Goal: Information Seeking & Learning: Learn about a topic

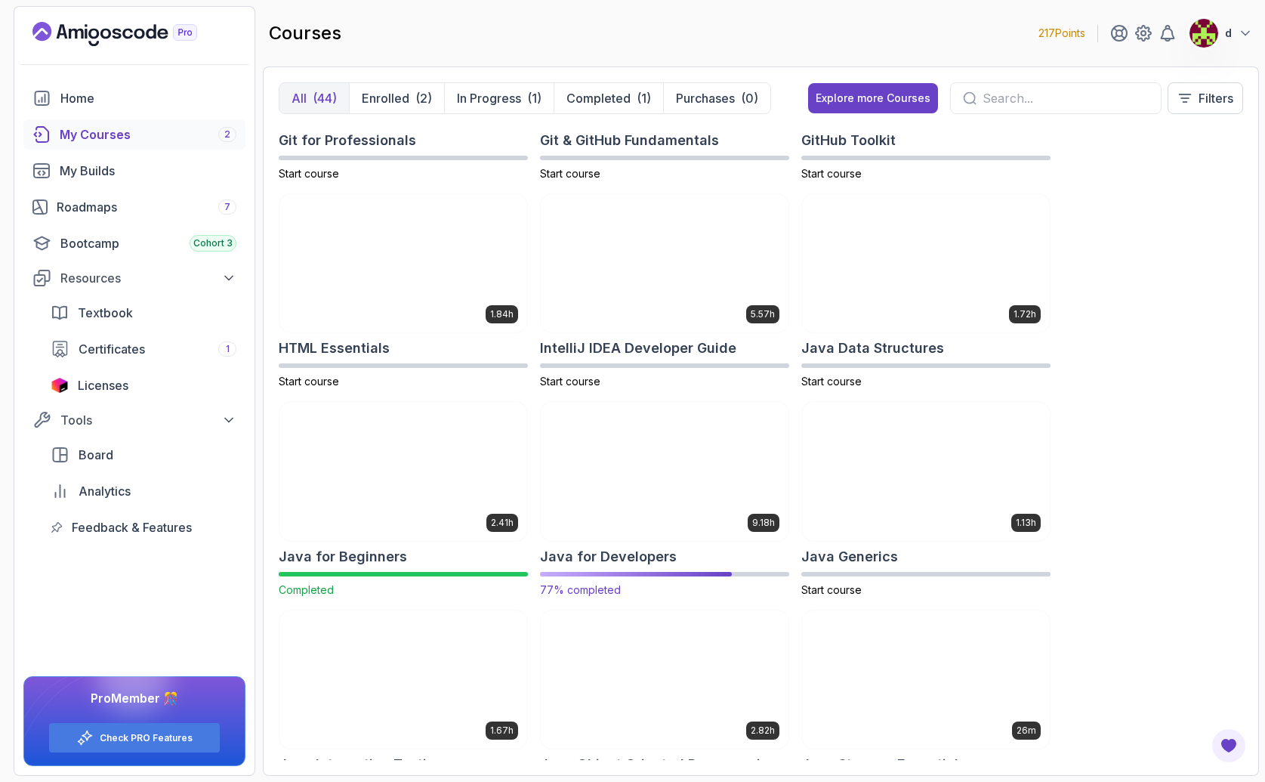
scroll to position [810, 0]
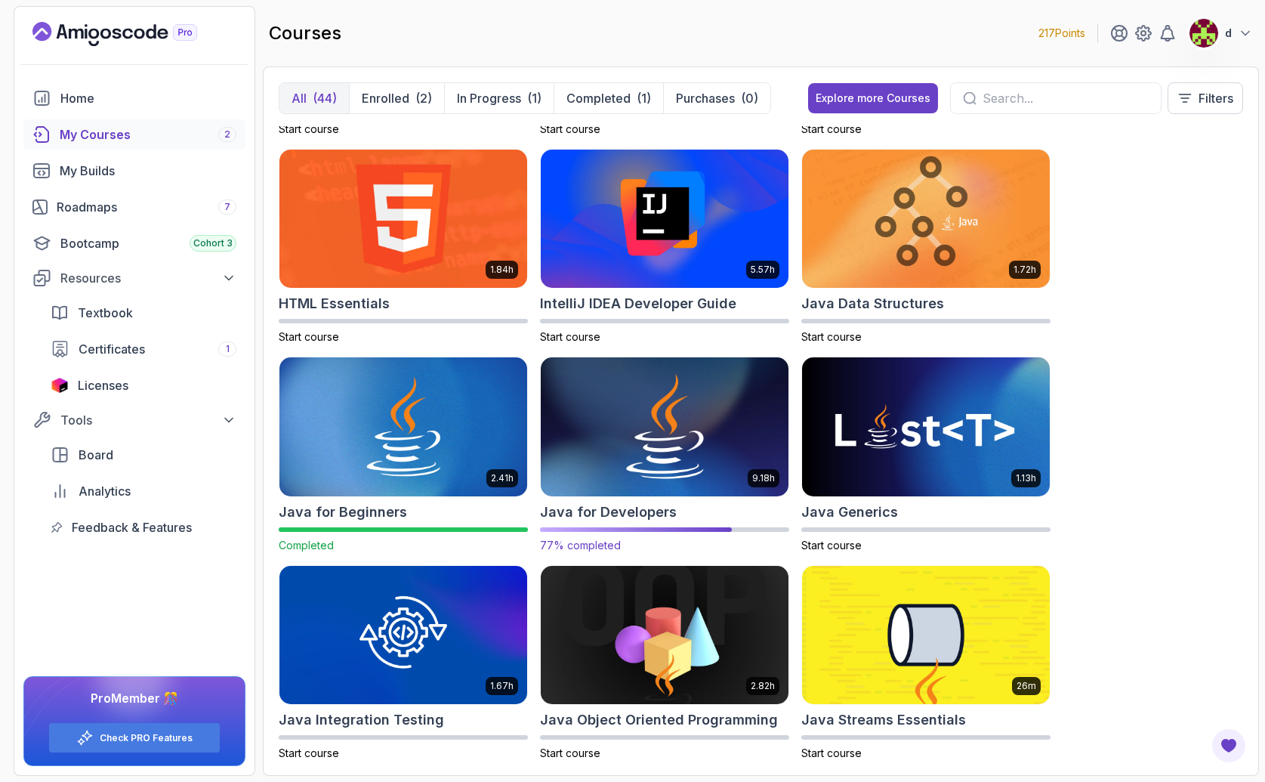
click at [705, 450] on img at bounding box center [665, 427] width 260 height 146
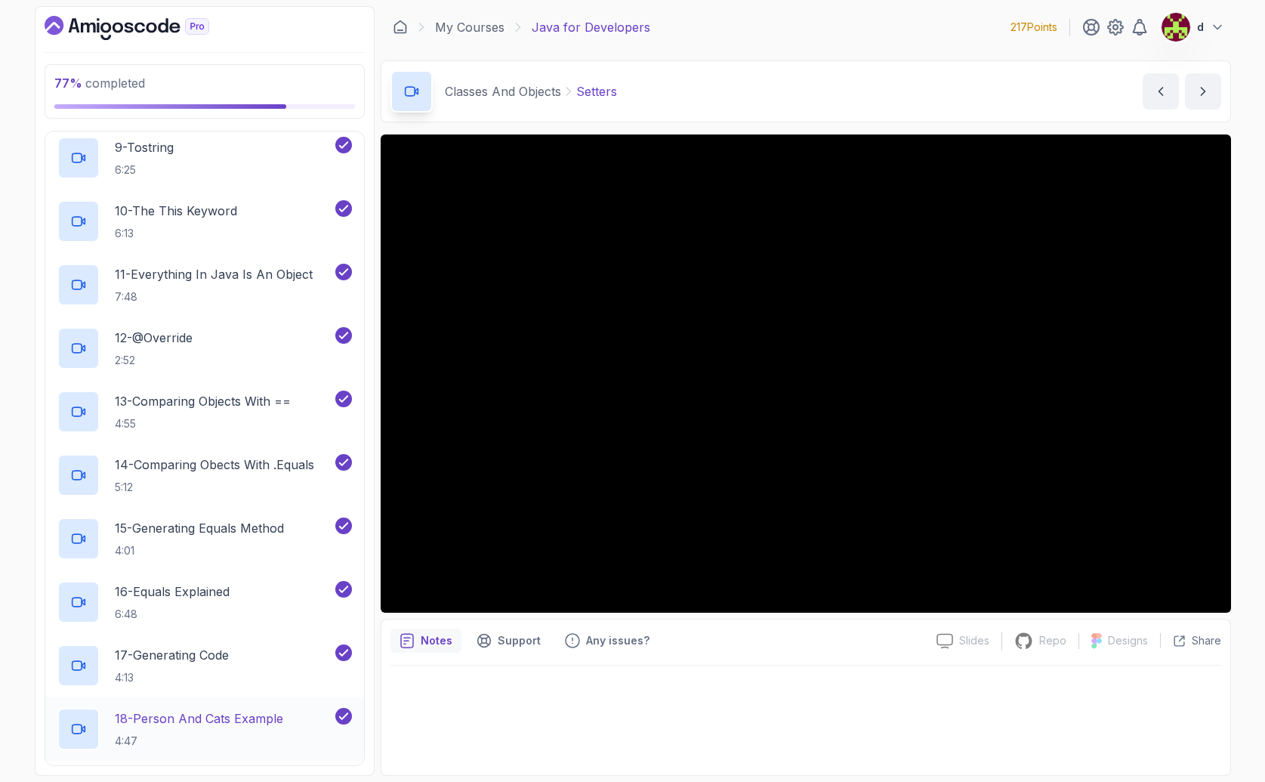
scroll to position [1757, 0]
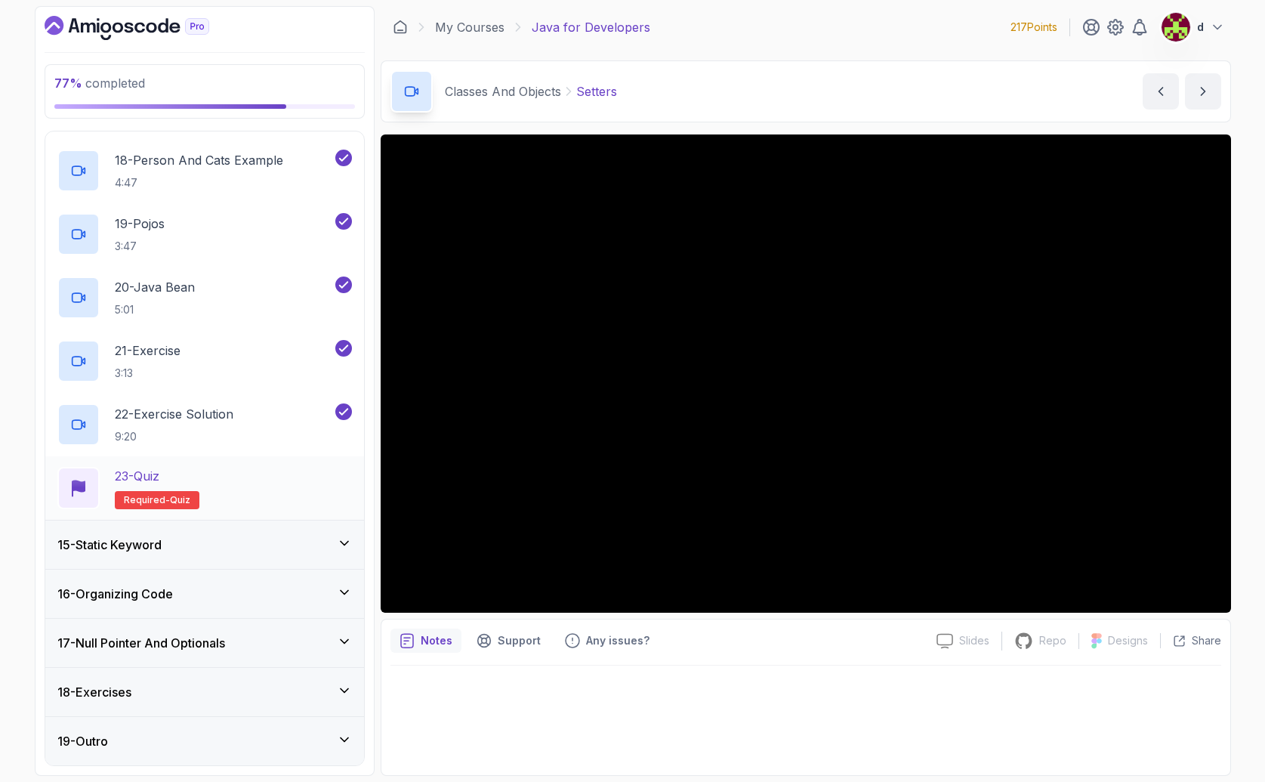
click at [187, 486] on h2 "23 - Quiz Required- quiz" at bounding box center [157, 488] width 85 height 42
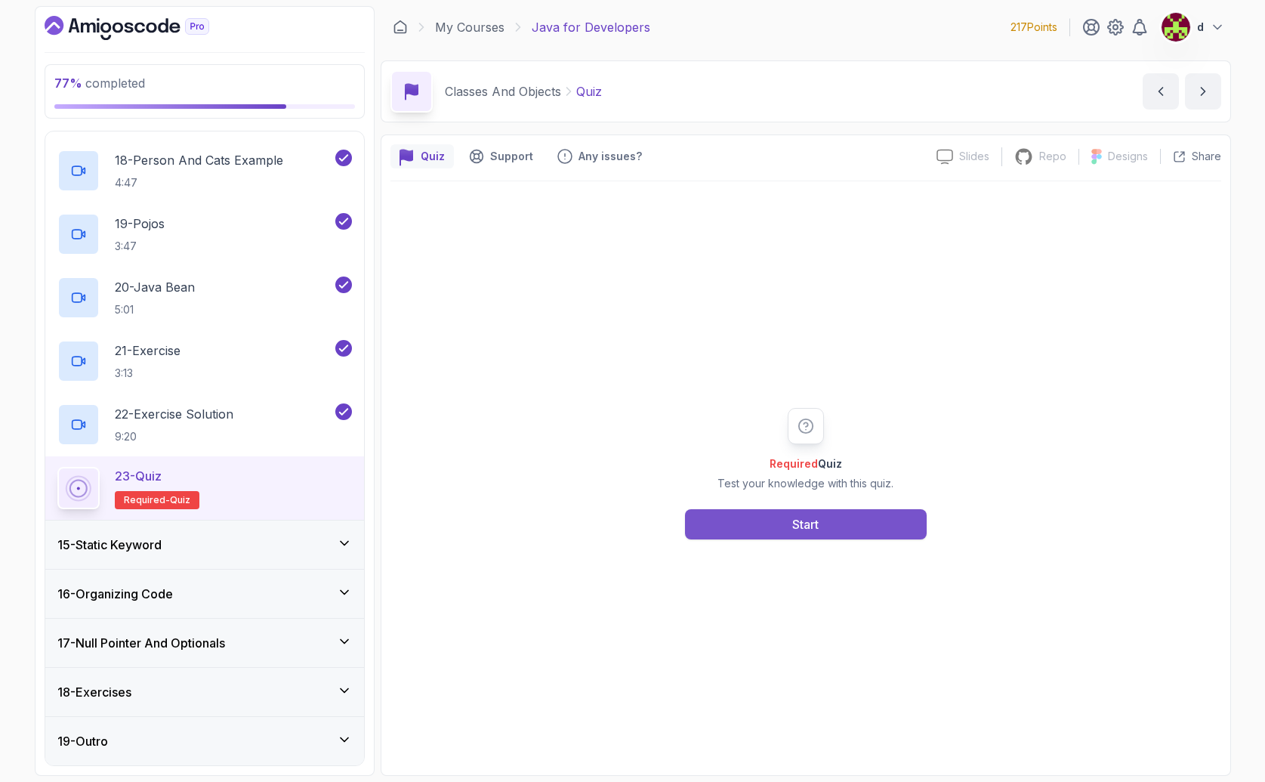
click at [764, 513] on button "Start" at bounding box center [806, 524] width 242 height 30
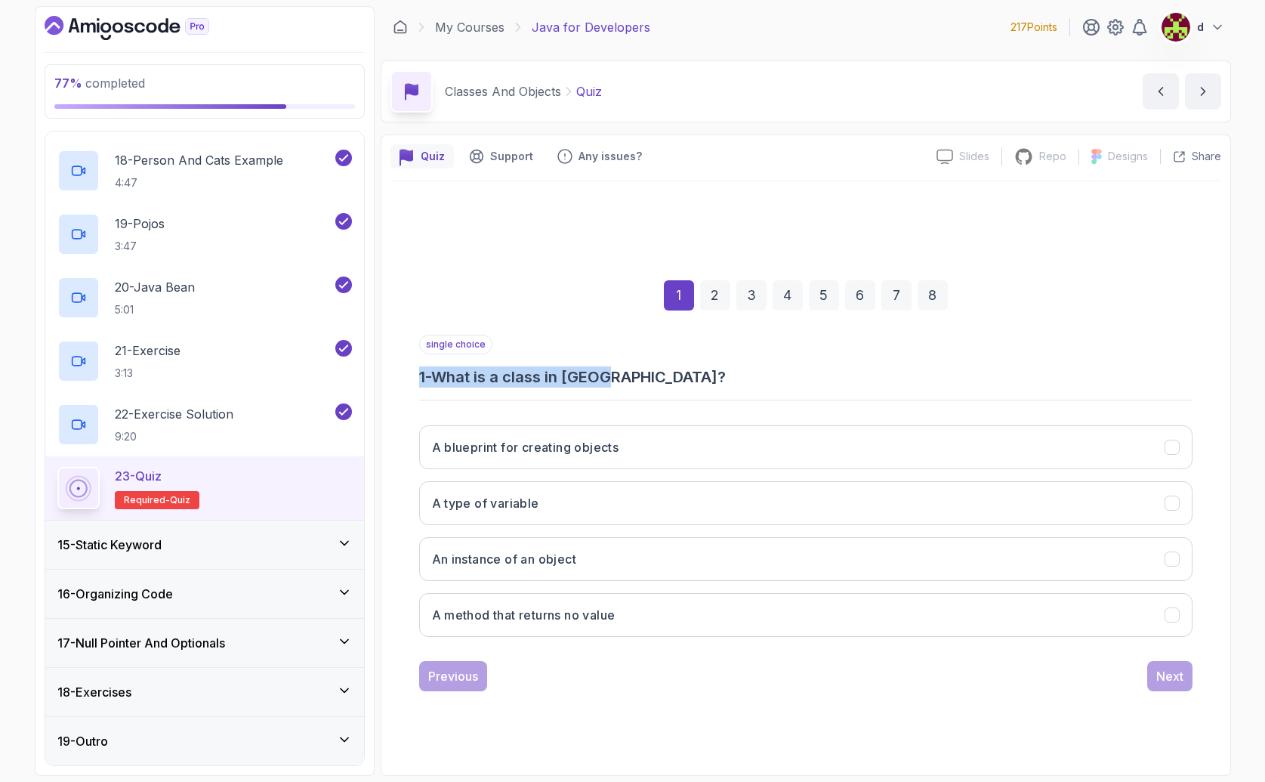
drag, startPoint x: 637, startPoint y: 374, endPoint x: 392, endPoint y: 374, distance: 245.5
click at [392, 374] on div "1 2 3 4 5 6 7 8 single choice 1 - What is a class in [GEOGRAPHIC_DATA]? A bluep…" at bounding box center [805, 473] width 831 height 459
click at [620, 357] on div "single choice 1 - What is a class in [GEOGRAPHIC_DATA]?" at bounding box center [805, 361] width 773 height 53
drag, startPoint x: 636, startPoint y: 373, endPoint x: 406, endPoint y: 379, distance: 230.4
click at [406, 379] on div "1 2 3 4 5 6 7 8 single choice 1 - What is a class in [GEOGRAPHIC_DATA]? A bluep…" at bounding box center [805, 473] width 831 height 459
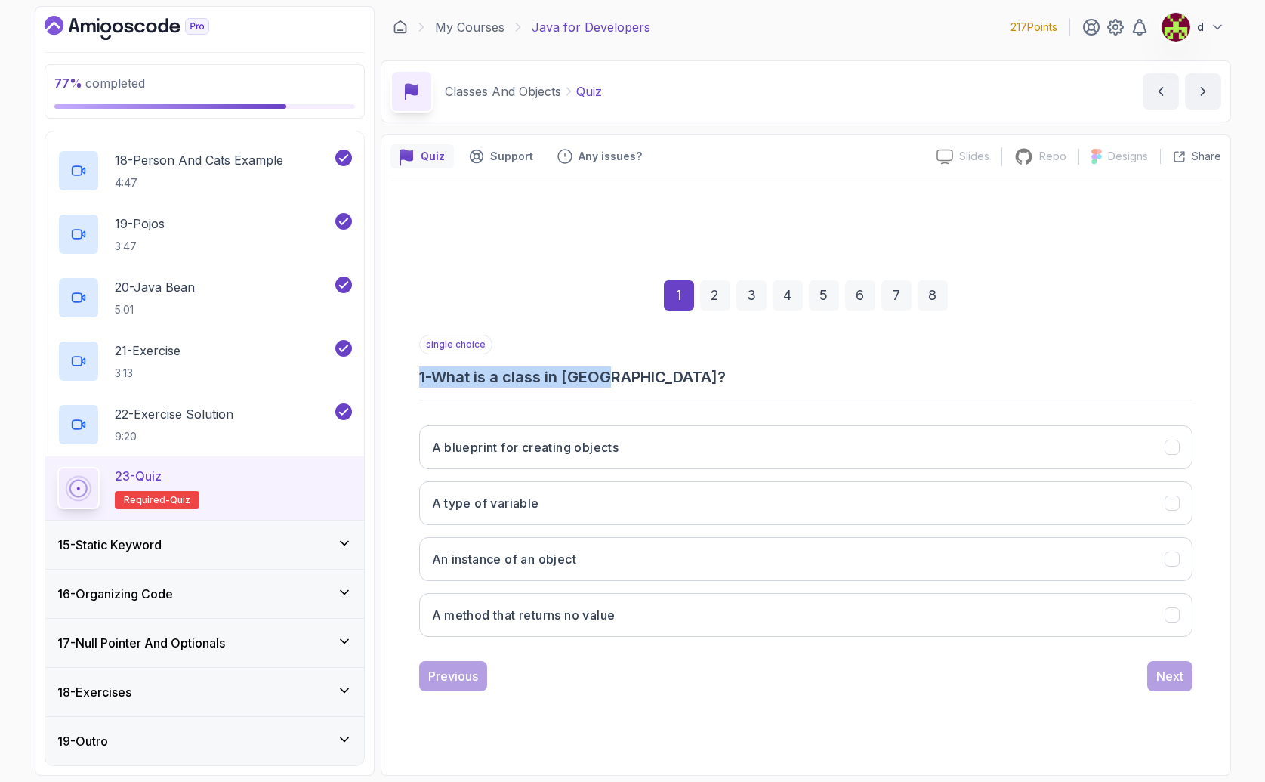
click at [632, 375] on h3 "1 - What is a class in [GEOGRAPHIC_DATA]?" at bounding box center [805, 376] width 773 height 21
drag, startPoint x: 632, startPoint y: 375, endPoint x: 415, endPoint y: 381, distance: 217.6
click at [415, 381] on div "1 2 3 4 5 6 7 8 single choice 1 - What is a class in [GEOGRAPHIC_DATA]? A bluep…" at bounding box center [805, 473] width 831 height 459
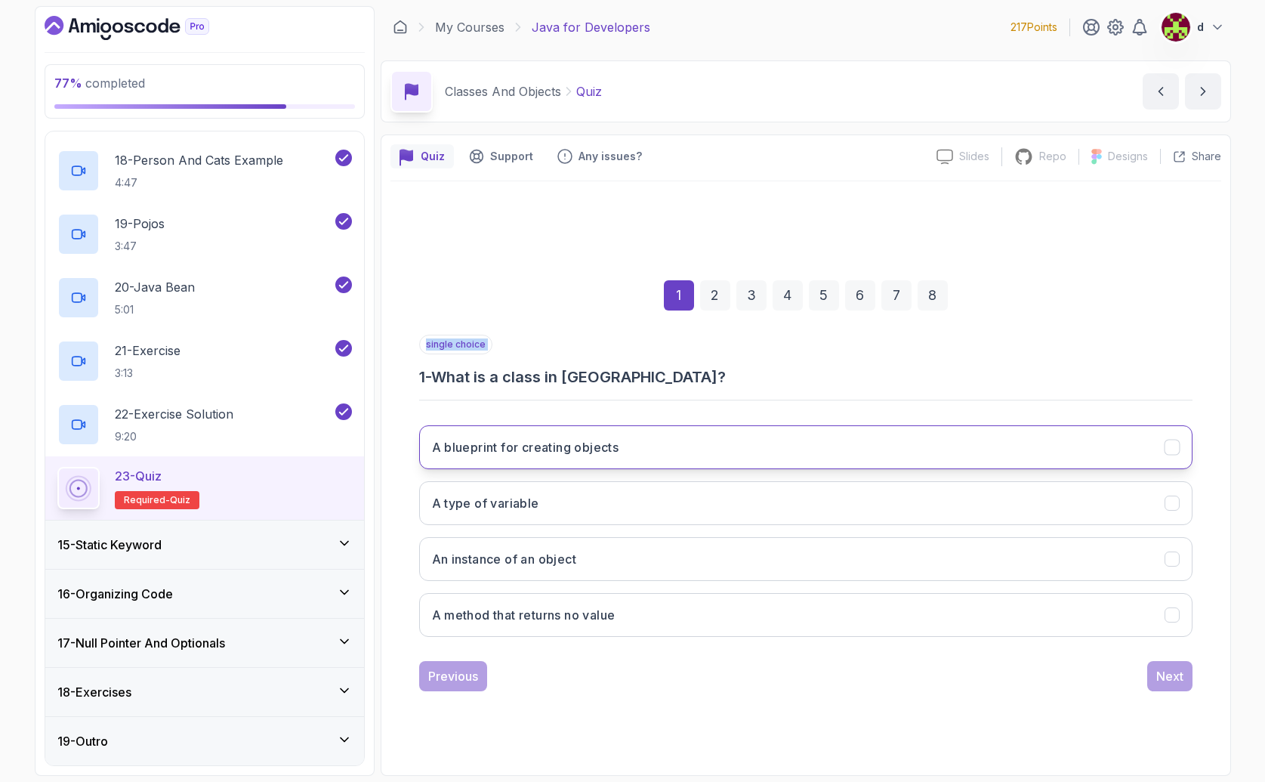
click at [539, 440] on h3 "A blueprint for creating objects" at bounding box center [525, 447] width 187 height 18
click at [1170, 665] on button "Next" at bounding box center [1169, 676] width 45 height 30
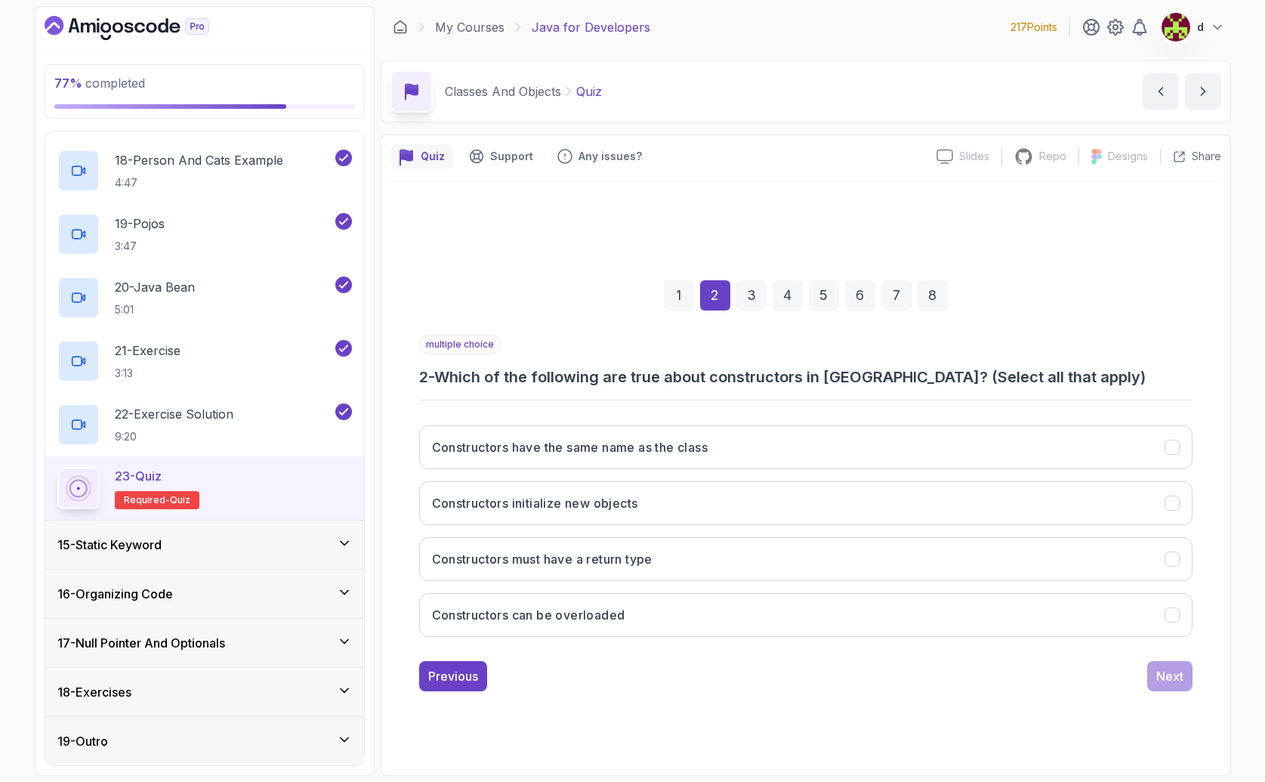
click at [549, 387] on div "multiple choice 2 - Which of the following are true about constructors in [GEOG…" at bounding box center [805, 492] width 773 height 314
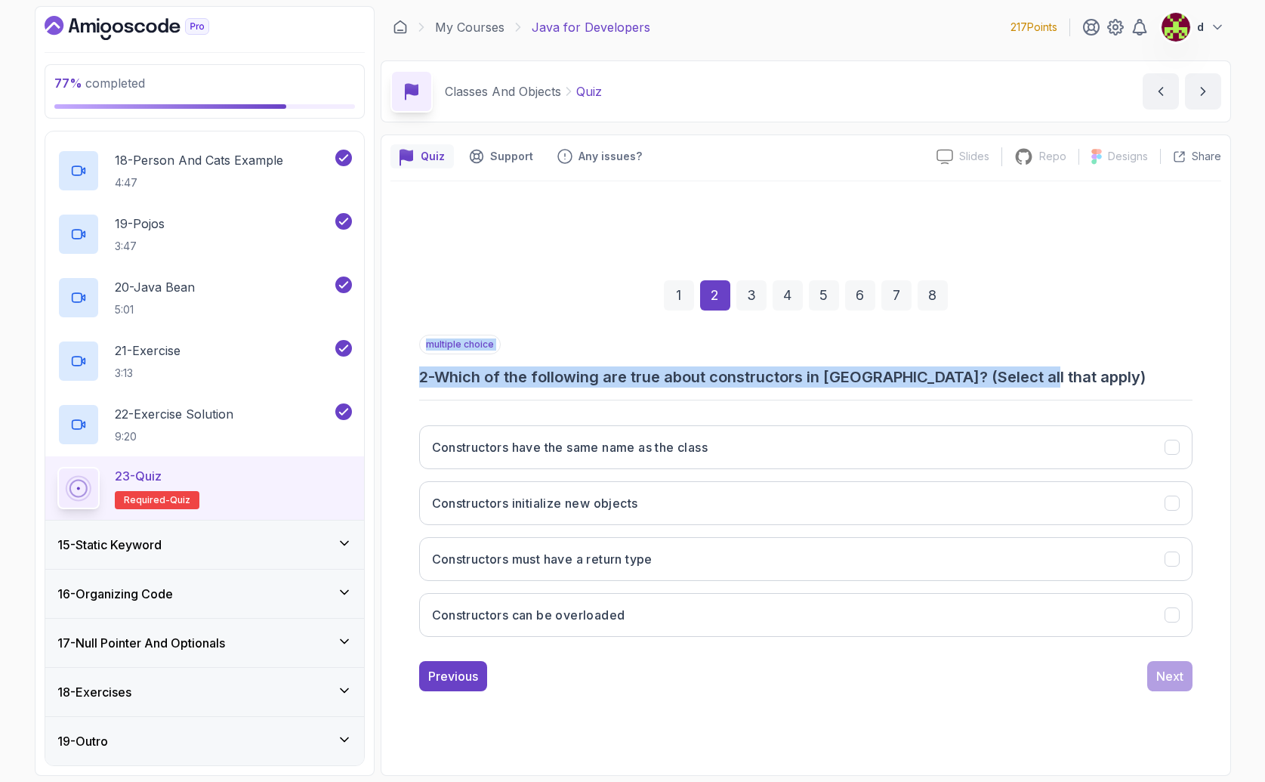
click at [550, 387] on div "multiple choice 2 - Which of the following are true about constructors in [GEOG…" at bounding box center [805, 492] width 773 height 314
click at [723, 520] on button "Constructors initialize new objects" at bounding box center [805, 503] width 773 height 44
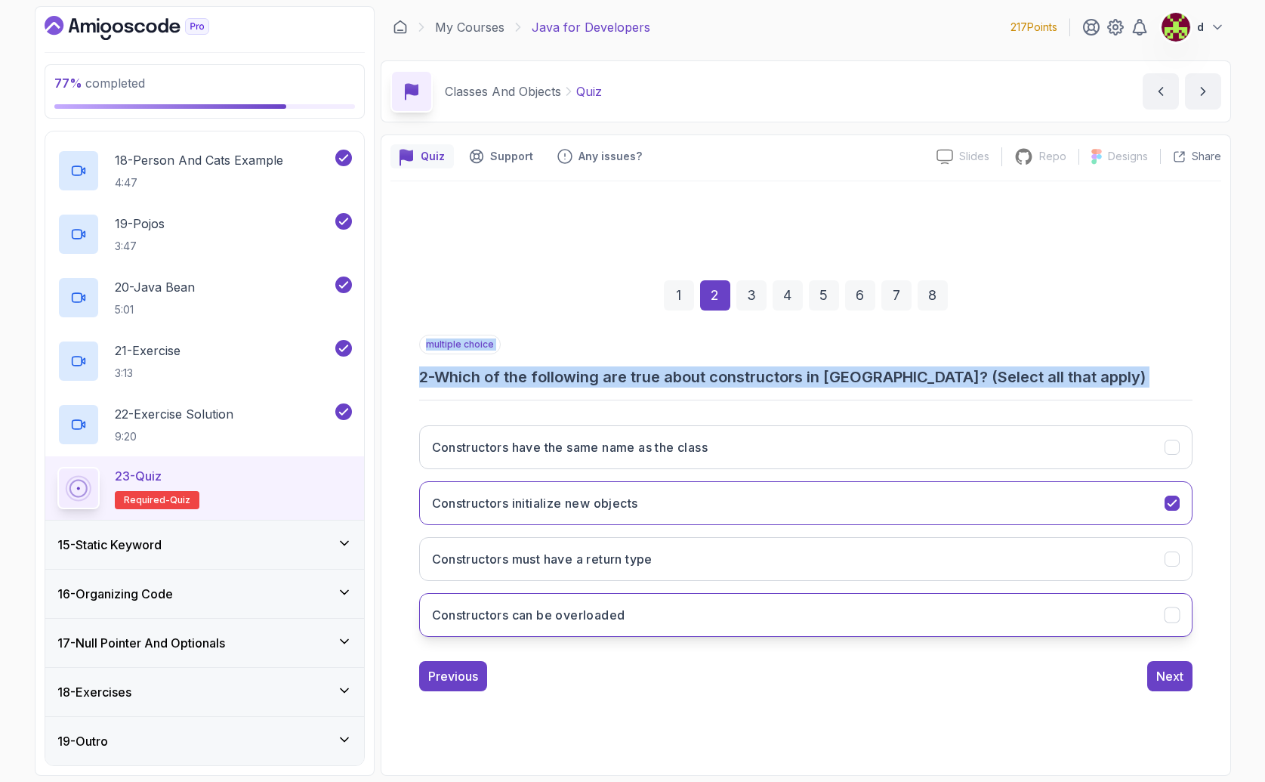
click at [592, 603] on button "Constructors can be overloaded" at bounding box center [805, 615] width 773 height 44
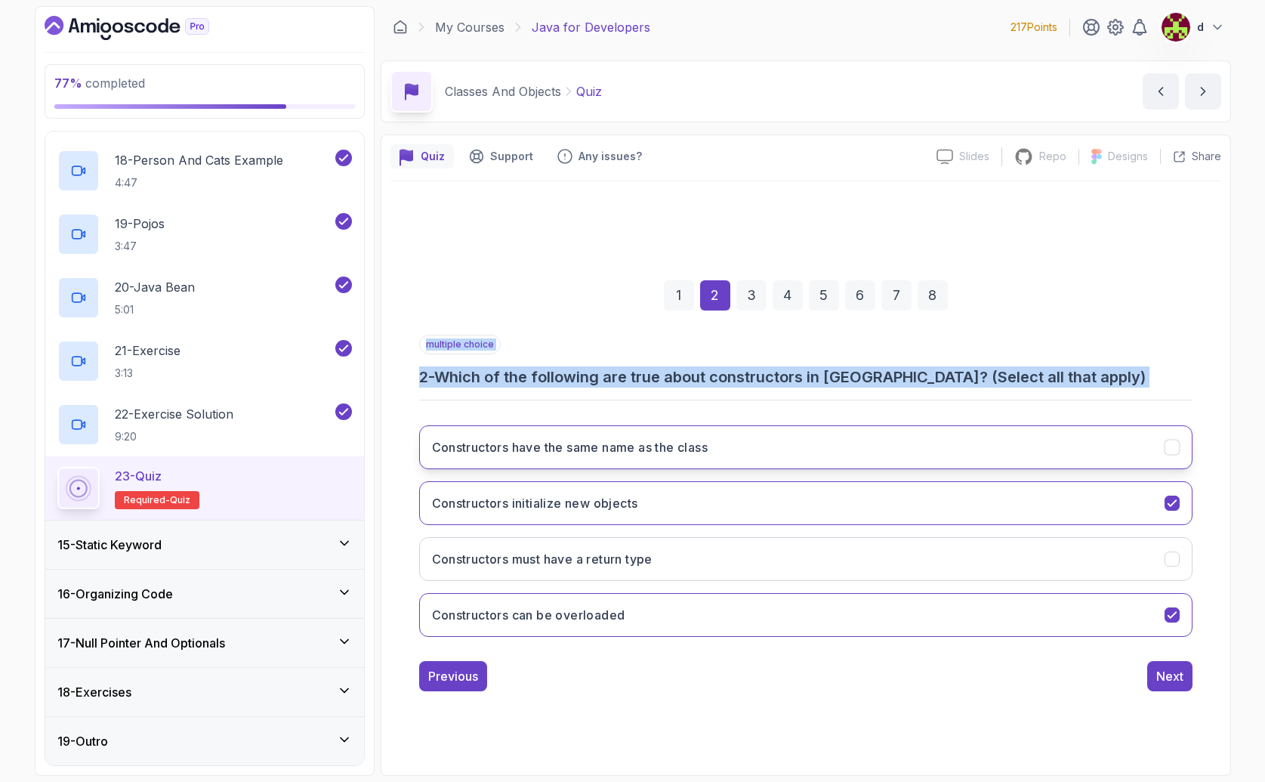
click at [518, 451] on h3 "Constructors have the same name as the class" at bounding box center [570, 447] width 276 height 18
click at [700, 446] on h3 "Constructors have the same name as the class" at bounding box center [570, 447] width 276 height 18
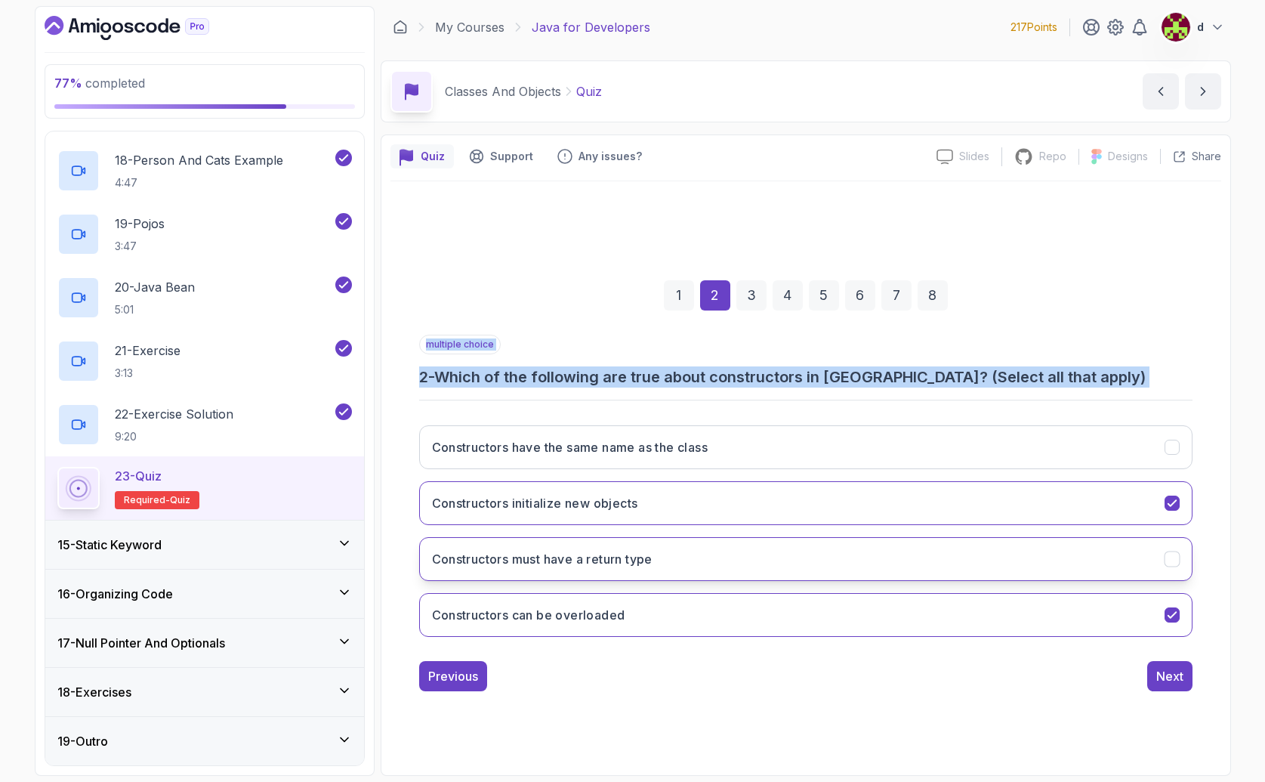
click at [647, 564] on h3 "Constructors must have a return type" at bounding box center [542, 559] width 221 height 18
click at [1180, 685] on button "Next" at bounding box center [1169, 676] width 45 height 30
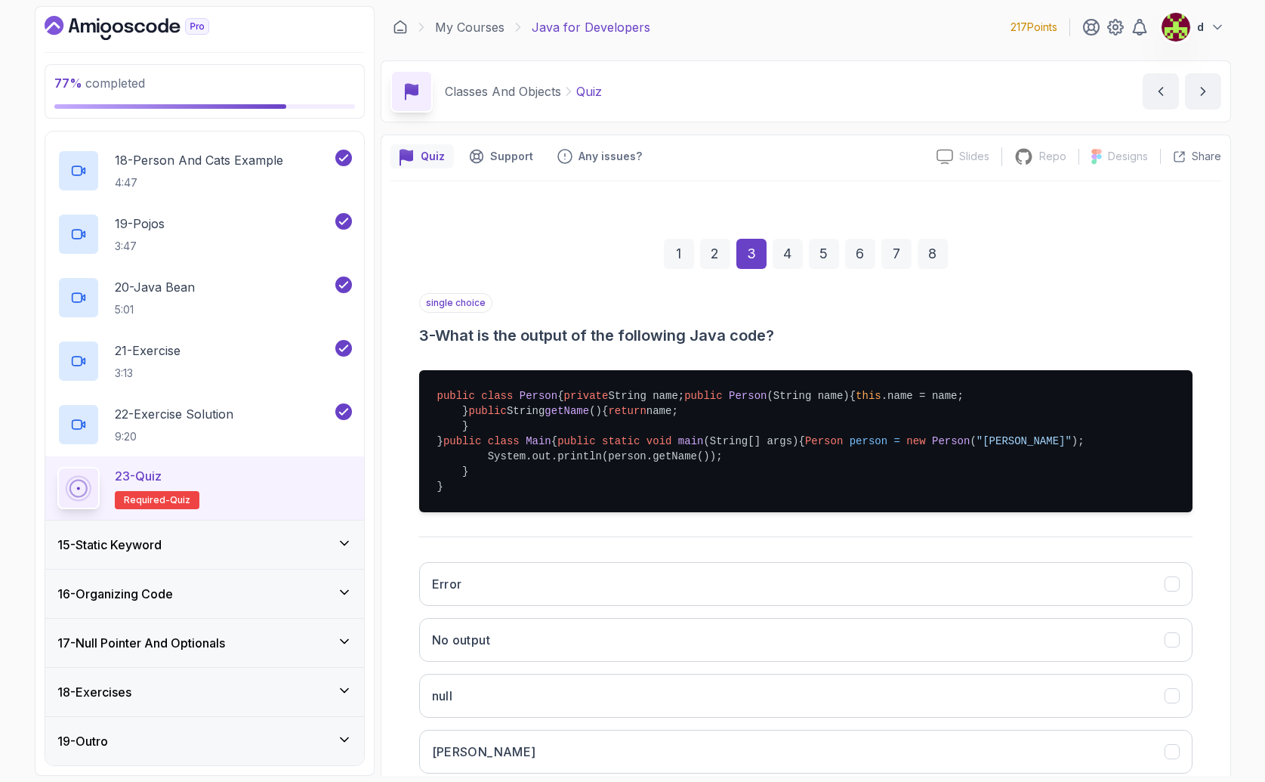
click at [714, 252] on div "2" at bounding box center [715, 254] width 30 height 30
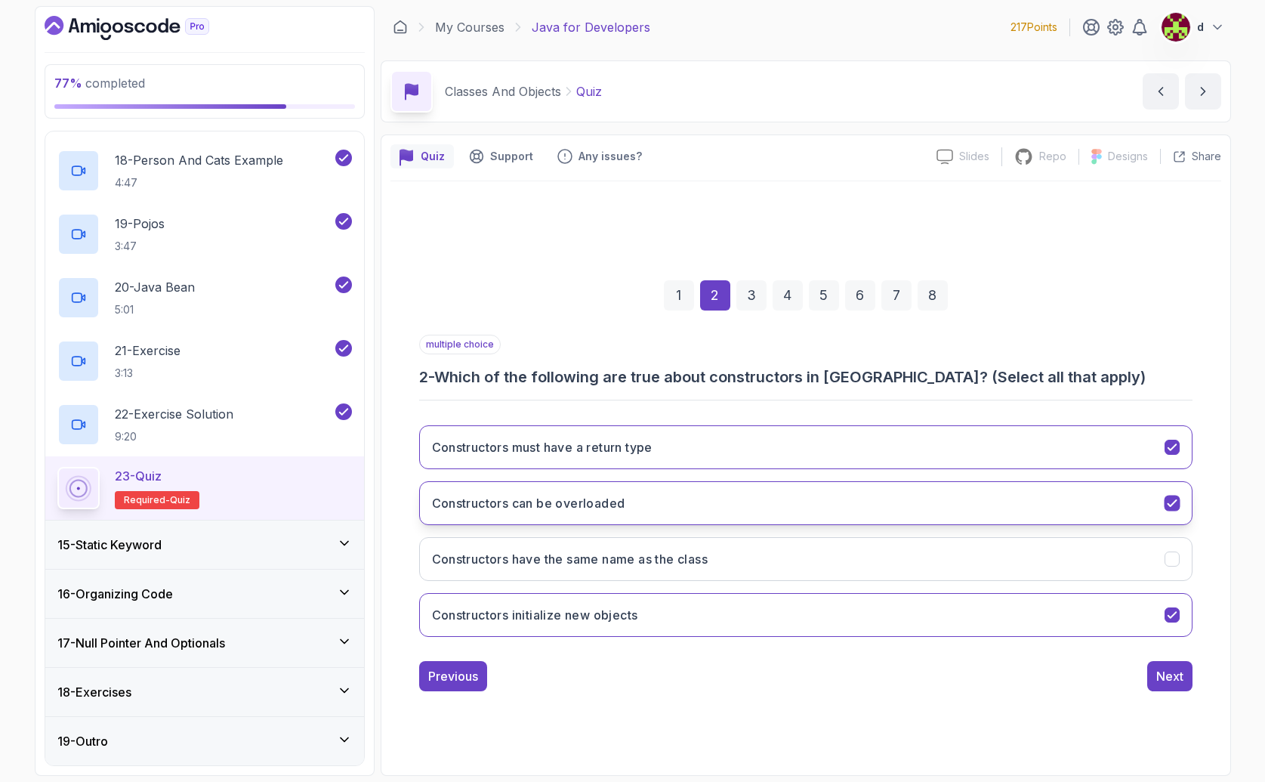
click at [588, 494] on h3 "Constructors can be overloaded" at bounding box center [528, 503] width 193 height 18
drag, startPoint x: 634, startPoint y: 501, endPoint x: 637, endPoint y: 492, distance: 10.1
click at [636, 499] on button "Constructors can be overloaded" at bounding box center [805, 503] width 773 height 44
click at [647, 441] on h3 "Constructors must have a return type" at bounding box center [542, 447] width 221 height 18
click at [637, 547] on button "Constructors have the same name as the class" at bounding box center [805, 559] width 773 height 44
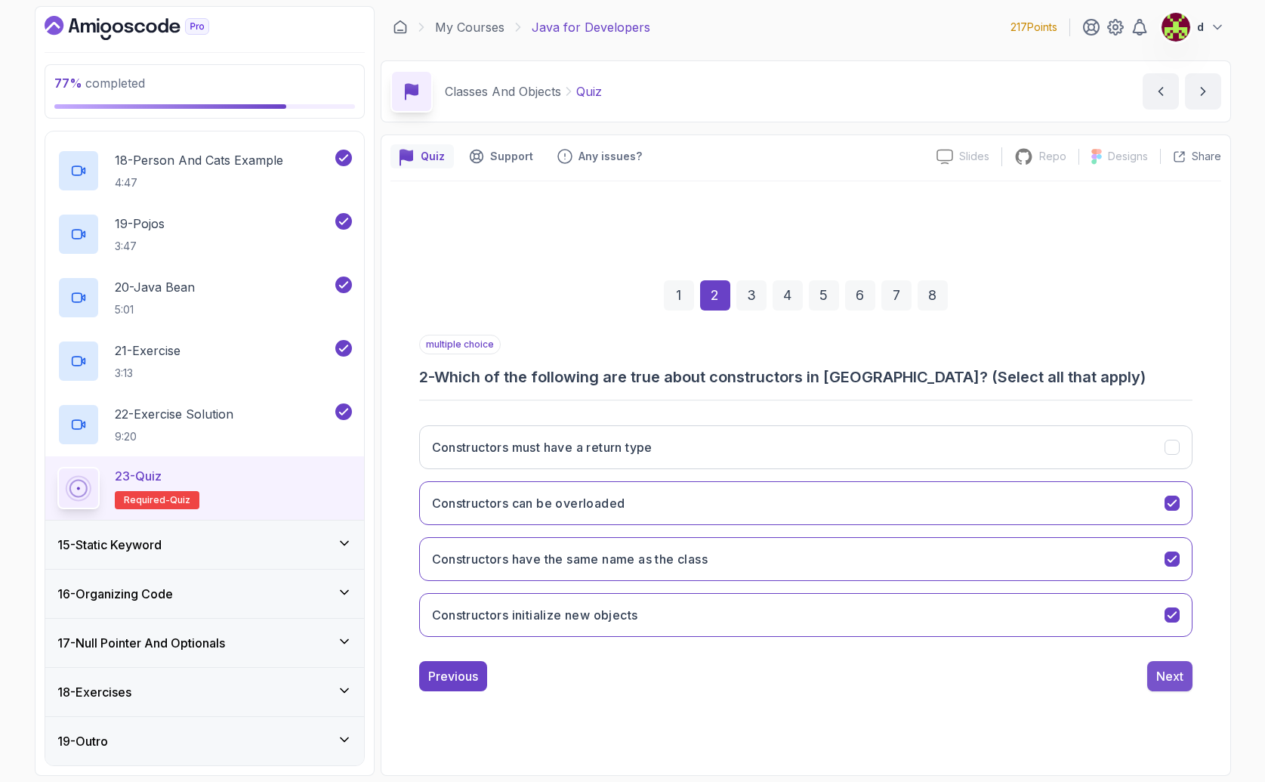
click at [1172, 680] on div "Next" at bounding box center [1169, 676] width 27 height 18
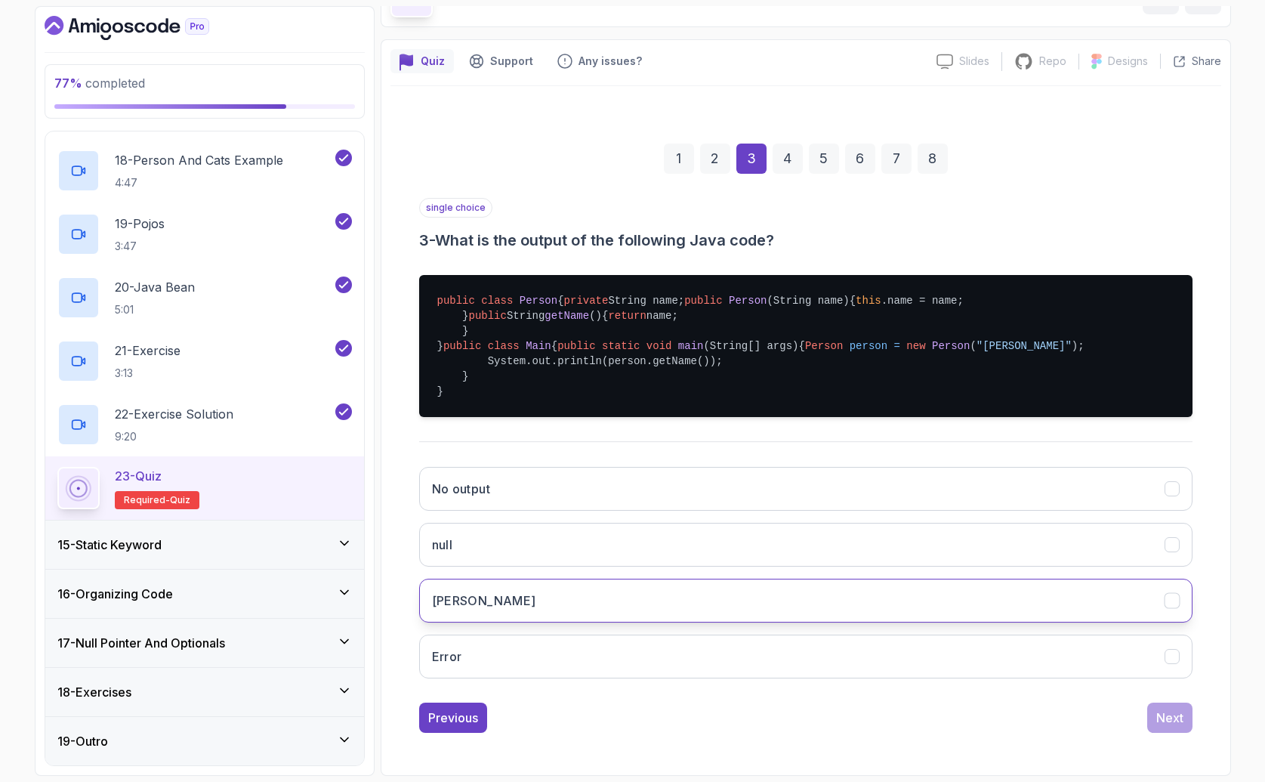
scroll to position [168, 0]
click at [541, 622] on button "[PERSON_NAME]" at bounding box center [805, 601] width 773 height 44
click at [1179, 727] on div "Next" at bounding box center [1169, 717] width 27 height 18
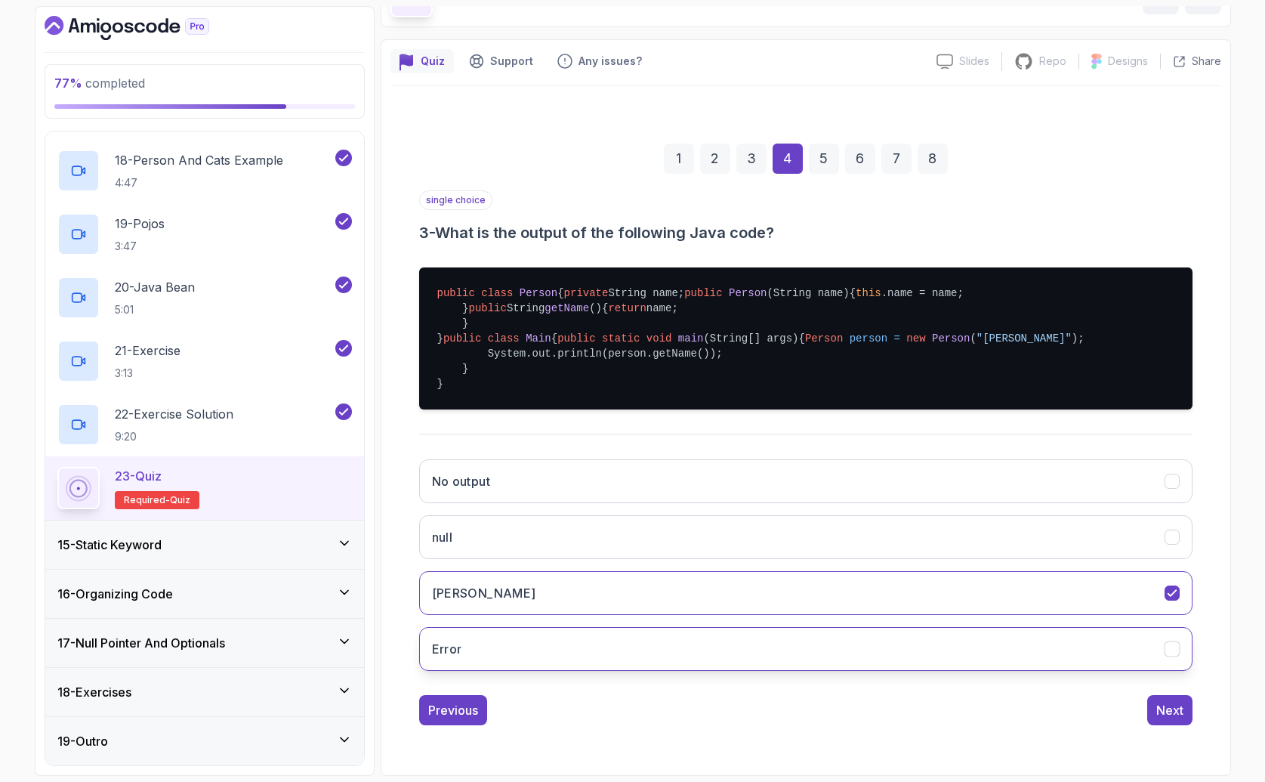
scroll to position [0, 0]
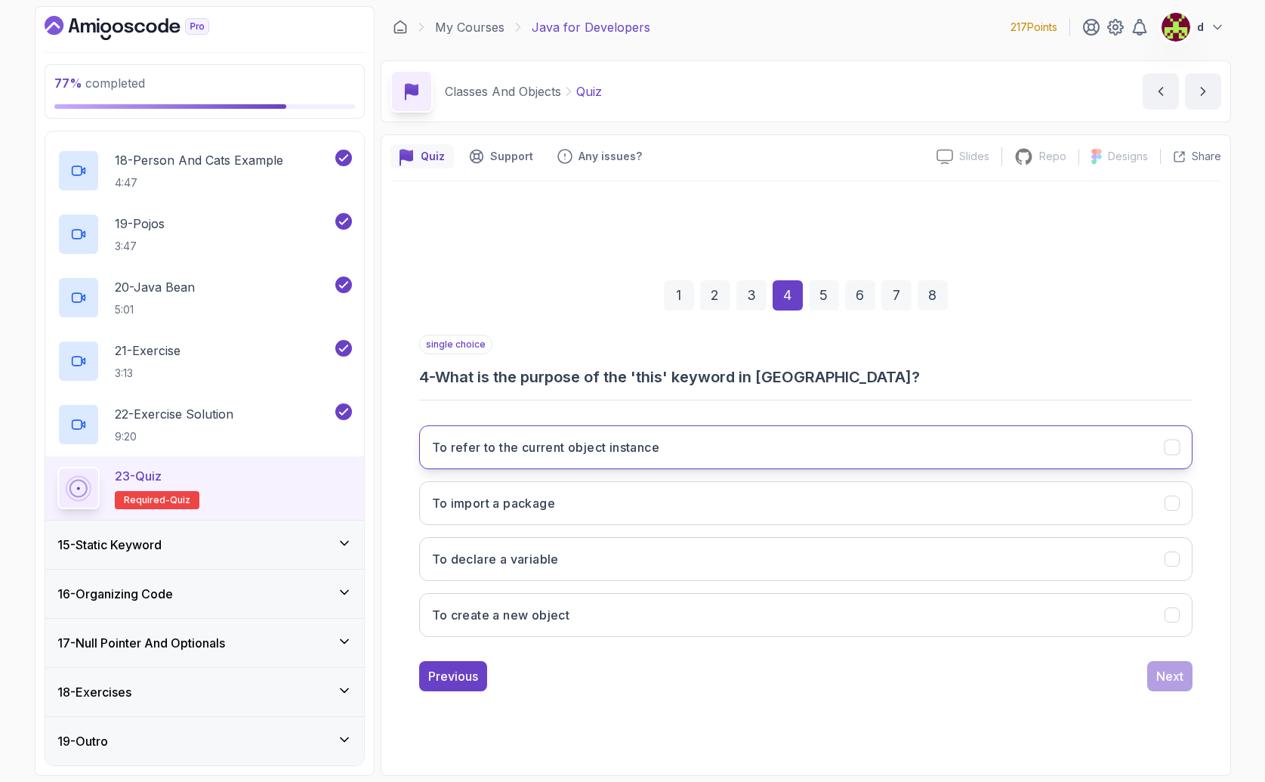
click at [509, 460] on button "To refer to the current object instance" at bounding box center [805, 447] width 773 height 44
click at [1180, 675] on div "Next" at bounding box center [1169, 676] width 27 height 18
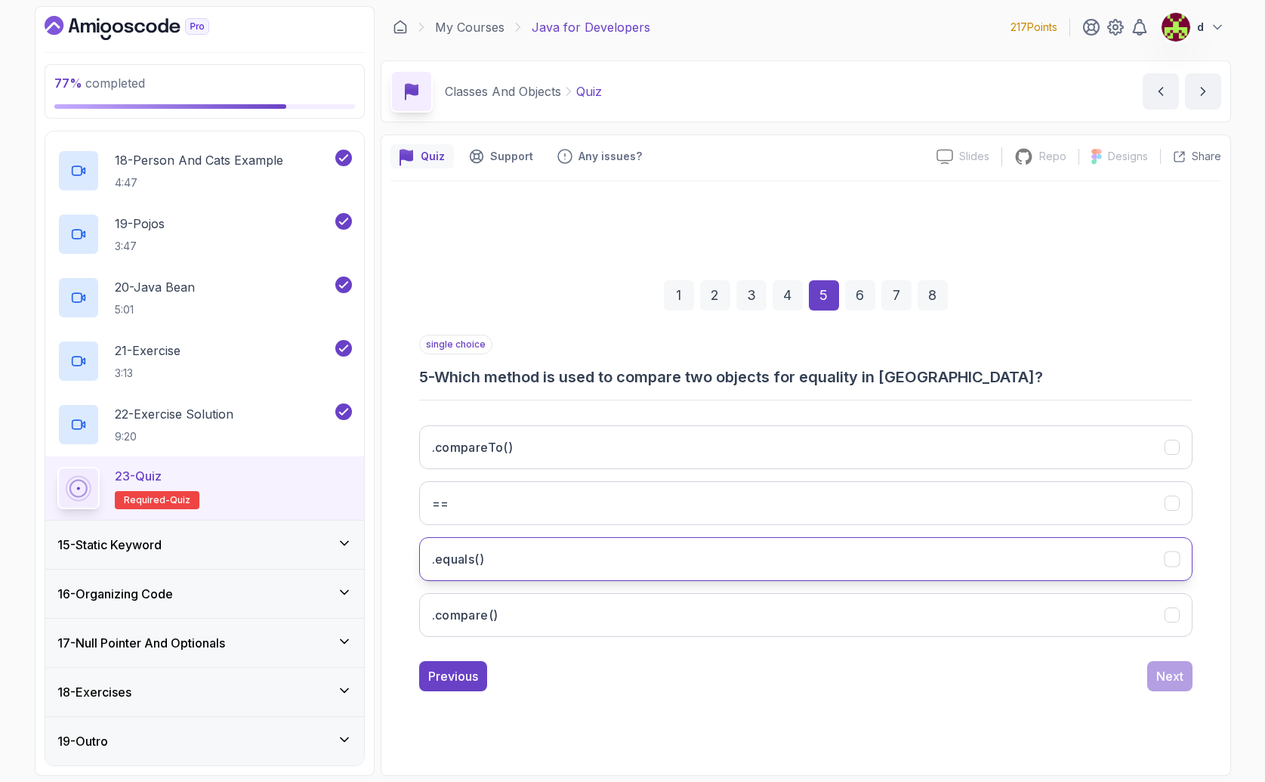
click at [566, 559] on button ".equals()" at bounding box center [805, 559] width 773 height 44
click at [1167, 664] on button "Next" at bounding box center [1169, 676] width 45 height 30
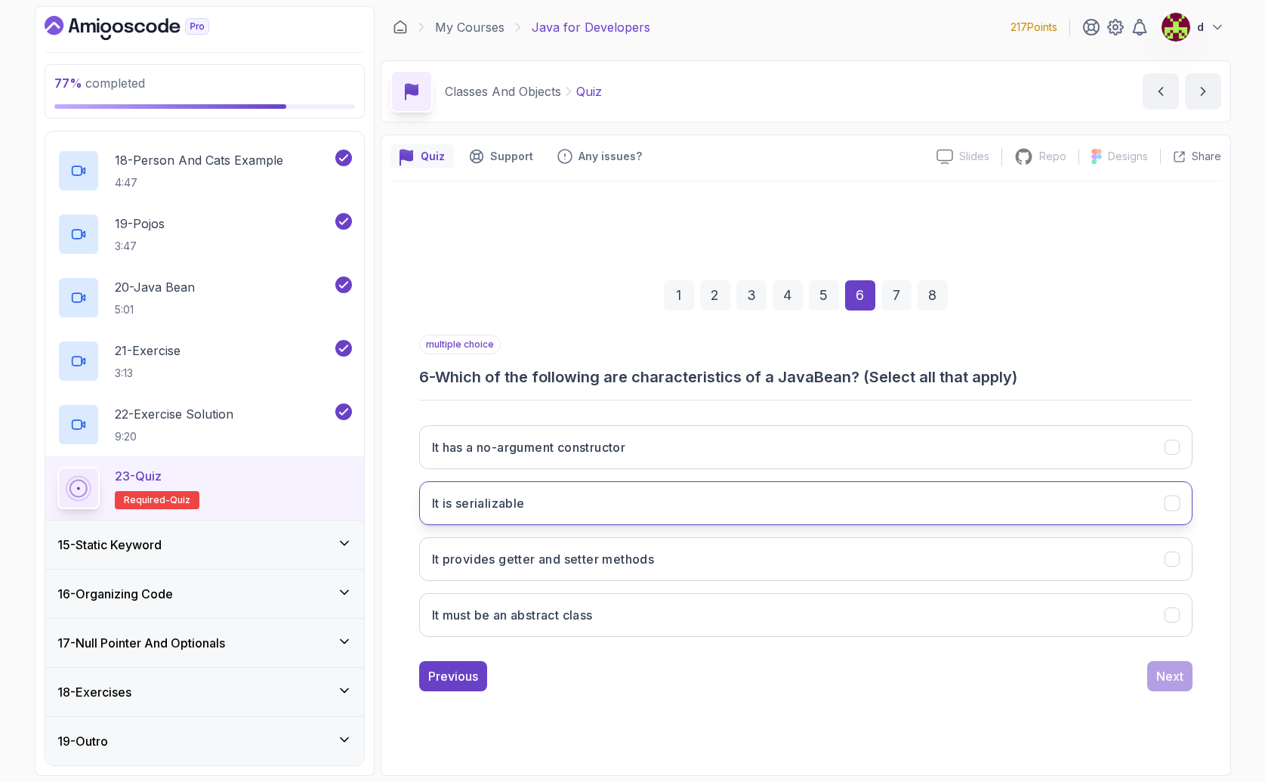
click at [537, 506] on button "It is serializable" at bounding box center [805, 503] width 773 height 44
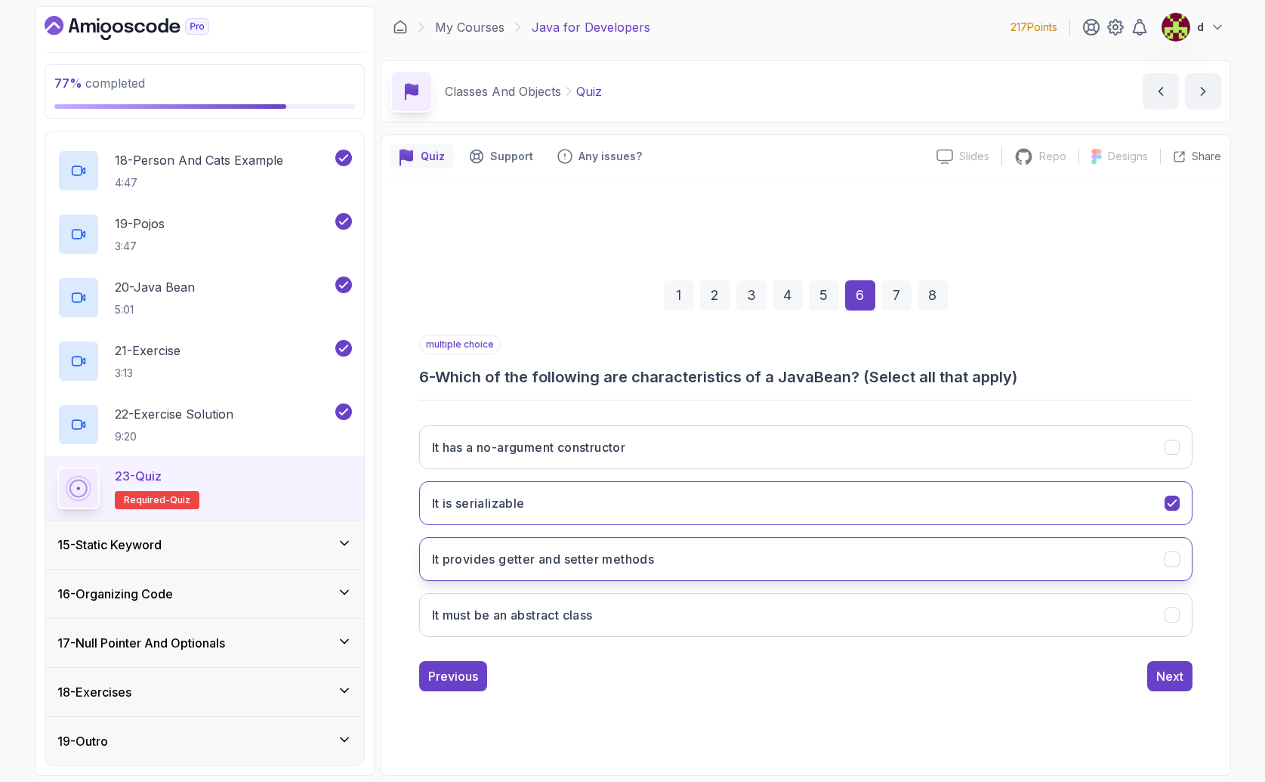
click at [751, 555] on button "It provides getter and setter methods" at bounding box center [805, 559] width 773 height 44
click at [600, 444] on h3 "It has a no-argument constructor" at bounding box center [529, 447] width 194 height 18
click at [1171, 675] on div "Next" at bounding box center [1169, 676] width 27 height 18
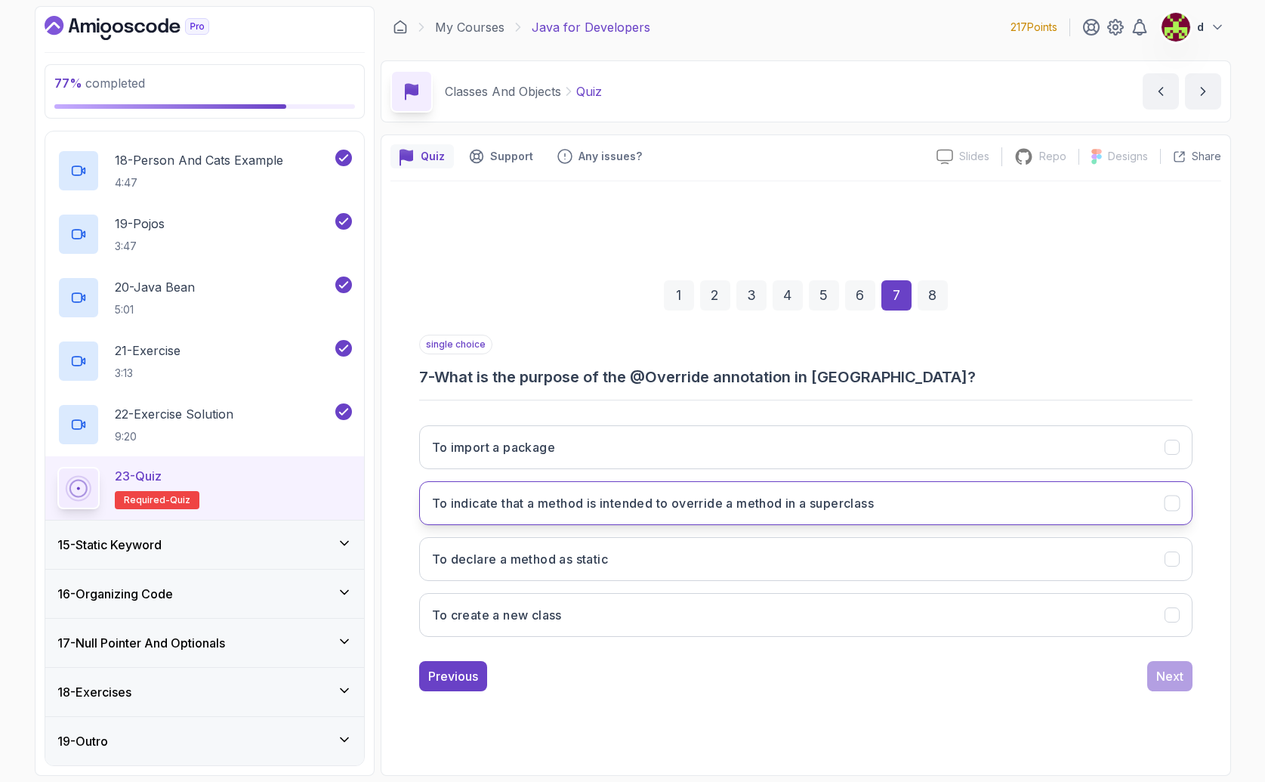
click at [662, 509] on h3 "To indicate that a method is intended to override a method in a superclass" at bounding box center [653, 503] width 443 height 18
click at [1192, 683] on div "1 2 3 4 5 6 7 8 single choice 7 - What is the purpose of the @Override annotati…" at bounding box center [805, 473] width 831 height 459
click at [1196, 684] on div "1 2 3 4 5 6 7 8 single choice 7 - What is the purpose of the @Override annotati…" at bounding box center [805, 473] width 831 height 459
click at [1165, 677] on div "Next" at bounding box center [1169, 676] width 27 height 18
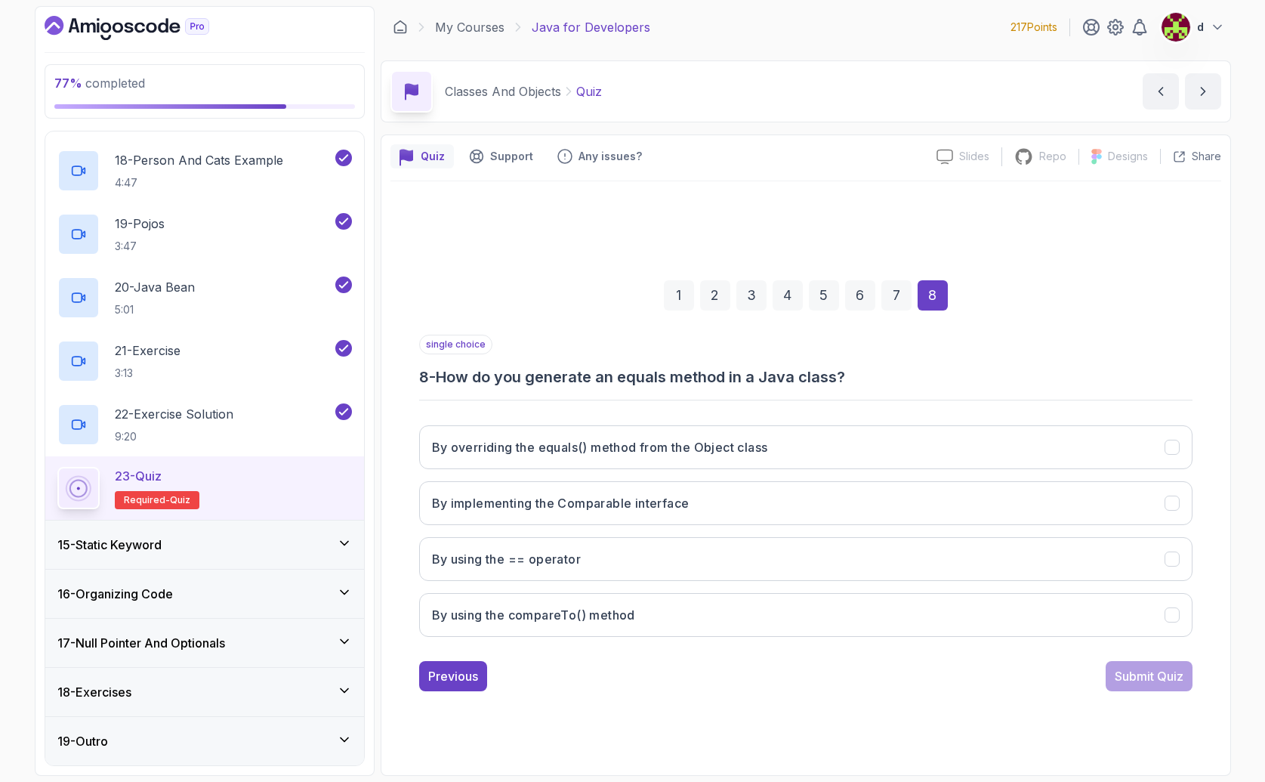
click at [634, 380] on h3 "8 - How do you generate an equals method in a Java class?" at bounding box center [805, 376] width 773 height 21
click at [612, 446] on h3 "By overriding the equals() method from the Object class" at bounding box center [600, 447] width 336 height 18
click at [1172, 678] on div "Submit Quiz" at bounding box center [1149, 676] width 69 height 18
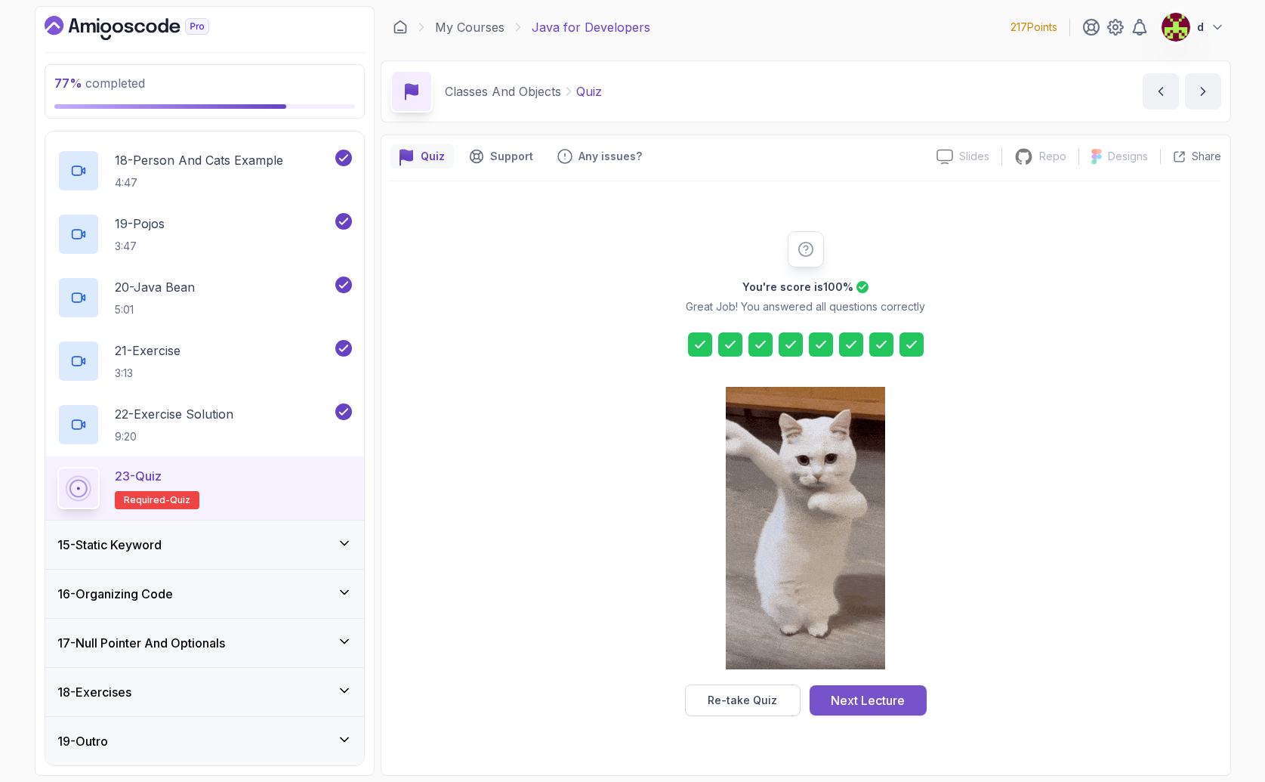
click at [869, 696] on div "Next Lecture" at bounding box center [868, 700] width 74 height 18
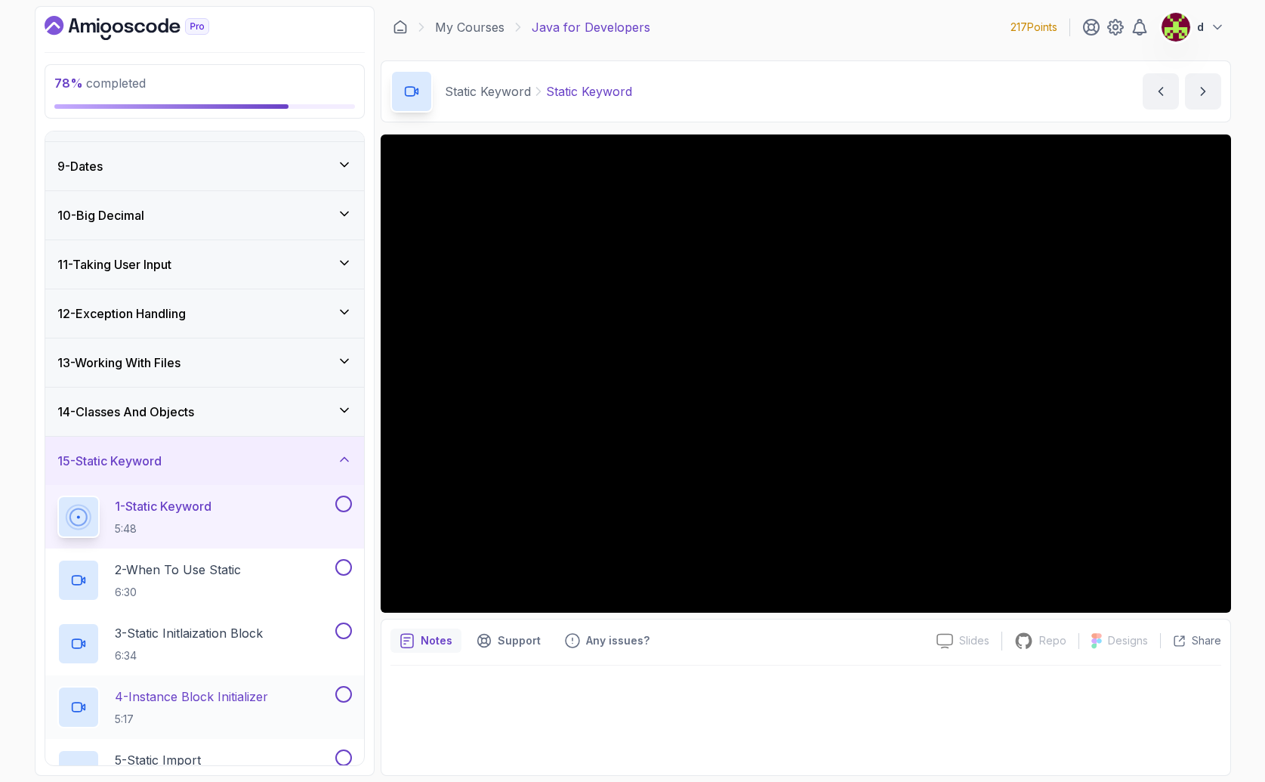
scroll to position [560, 0]
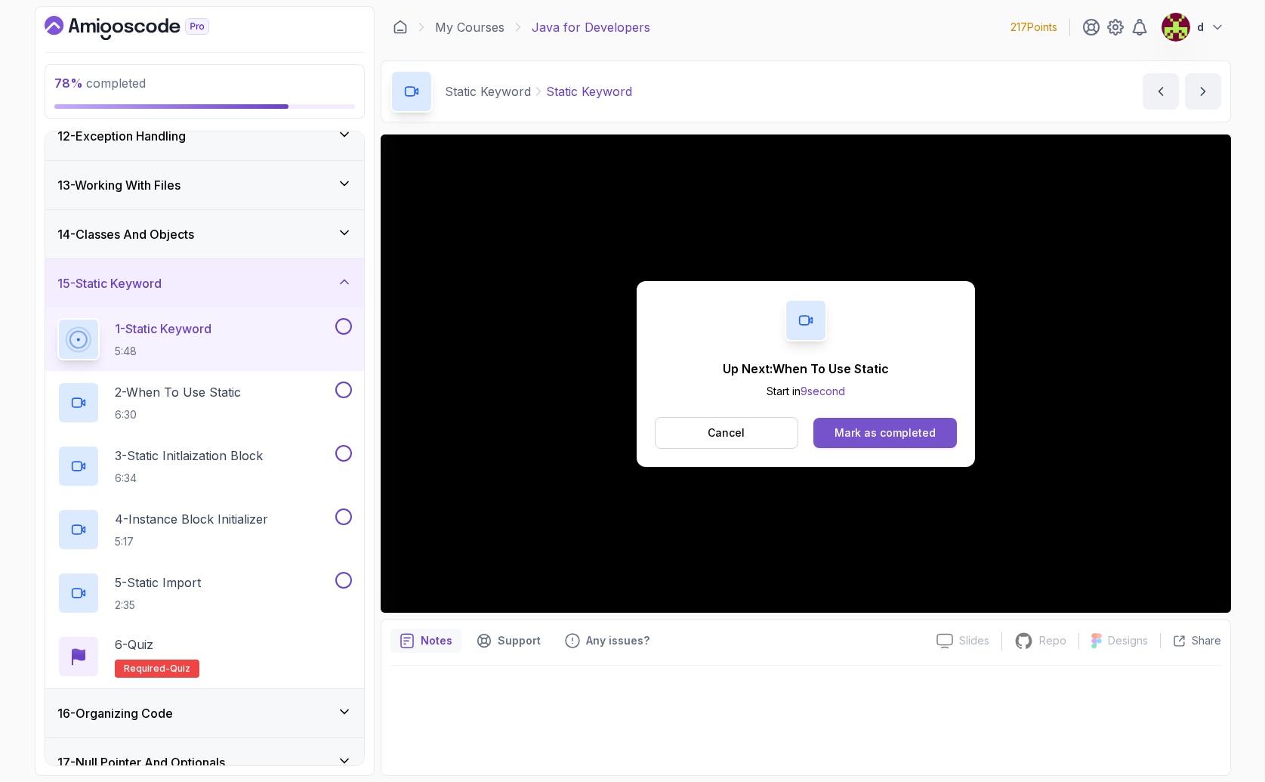
click at [893, 425] on div "Mark as completed" at bounding box center [885, 432] width 101 height 15
